Goal: Task Accomplishment & Management: Complete application form

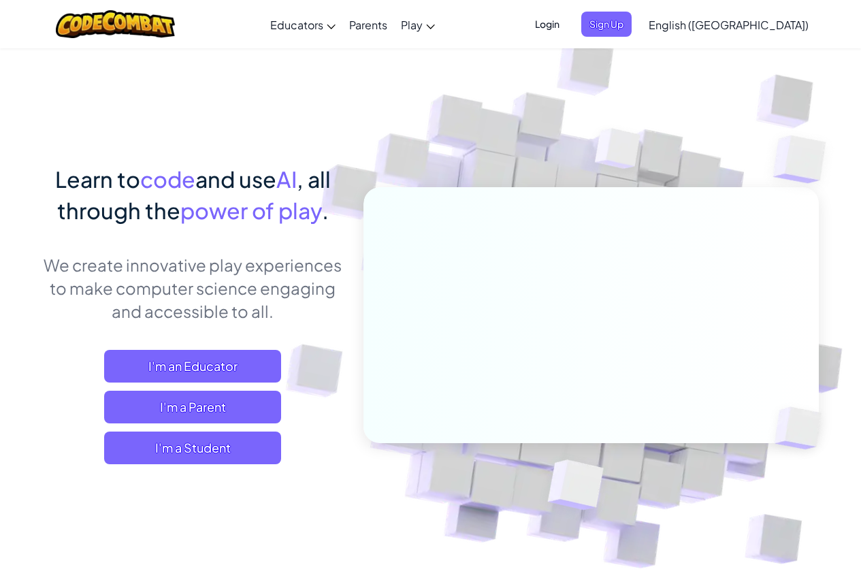
click at [568, 29] on span "Login" at bounding box center [547, 24] width 41 height 25
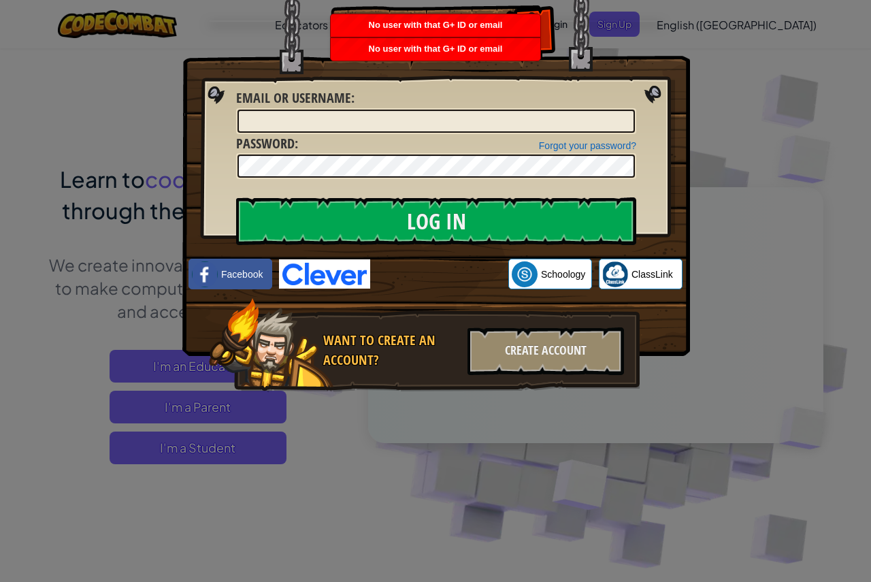
click at [700, 67] on div "Log In Unknown Error Email or Username : Forgot your password? Password : Log I…" at bounding box center [435, 291] width 871 height 582
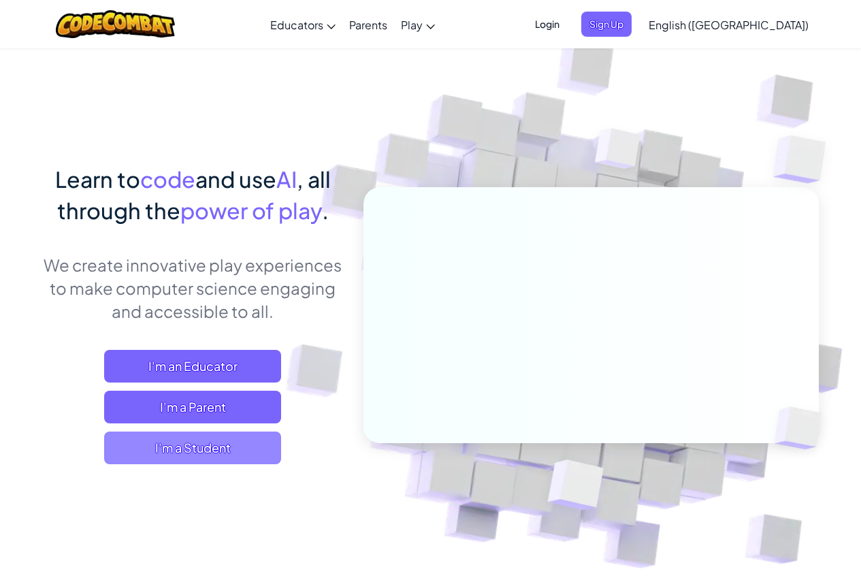
click at [255, 439] on span "I'm a Student" at bounding box center [192, 448] width 177 height 33
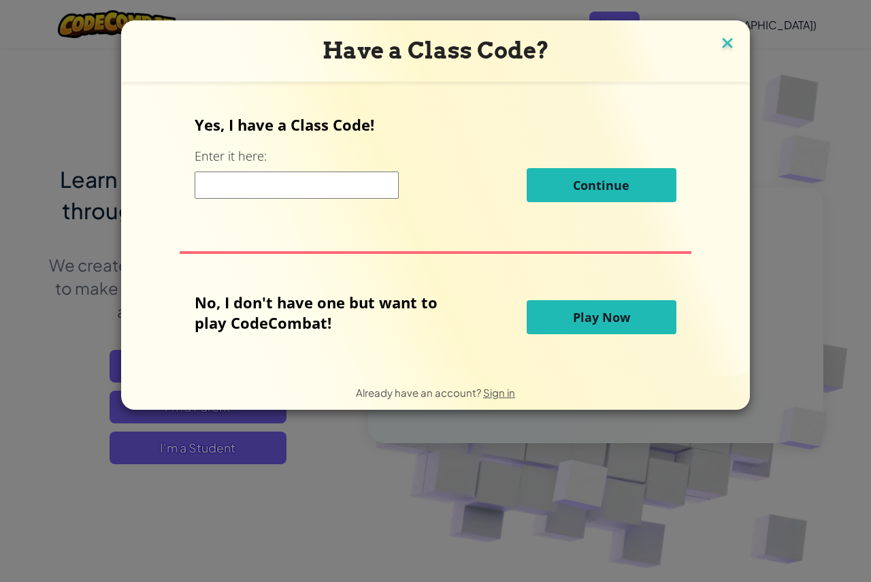
click at [723, 39] on img at bounding box center [728, 44] width 18 height 20
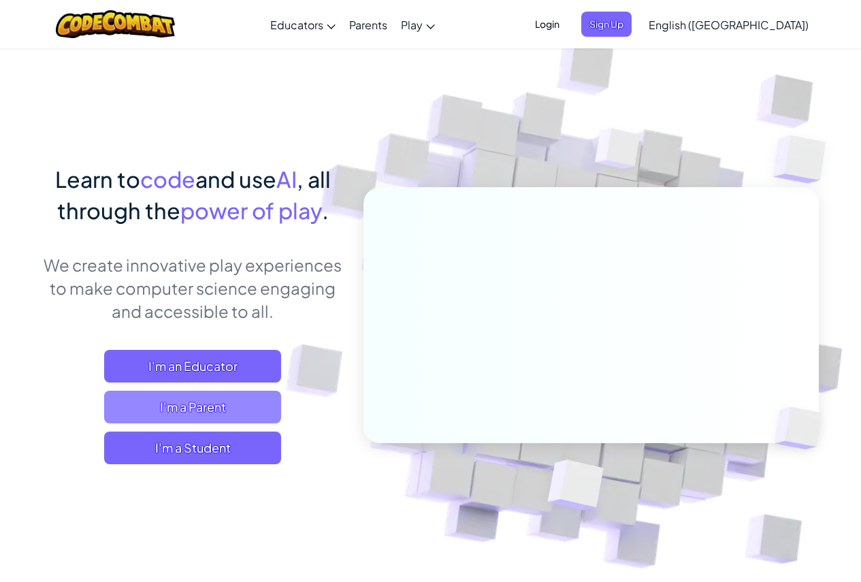
click at [201, 418] on span "I'm a Parent" at bounding box center [192, 407] width 177 height 33
